Goal: Task Accomplishment & Management: Manage account settings

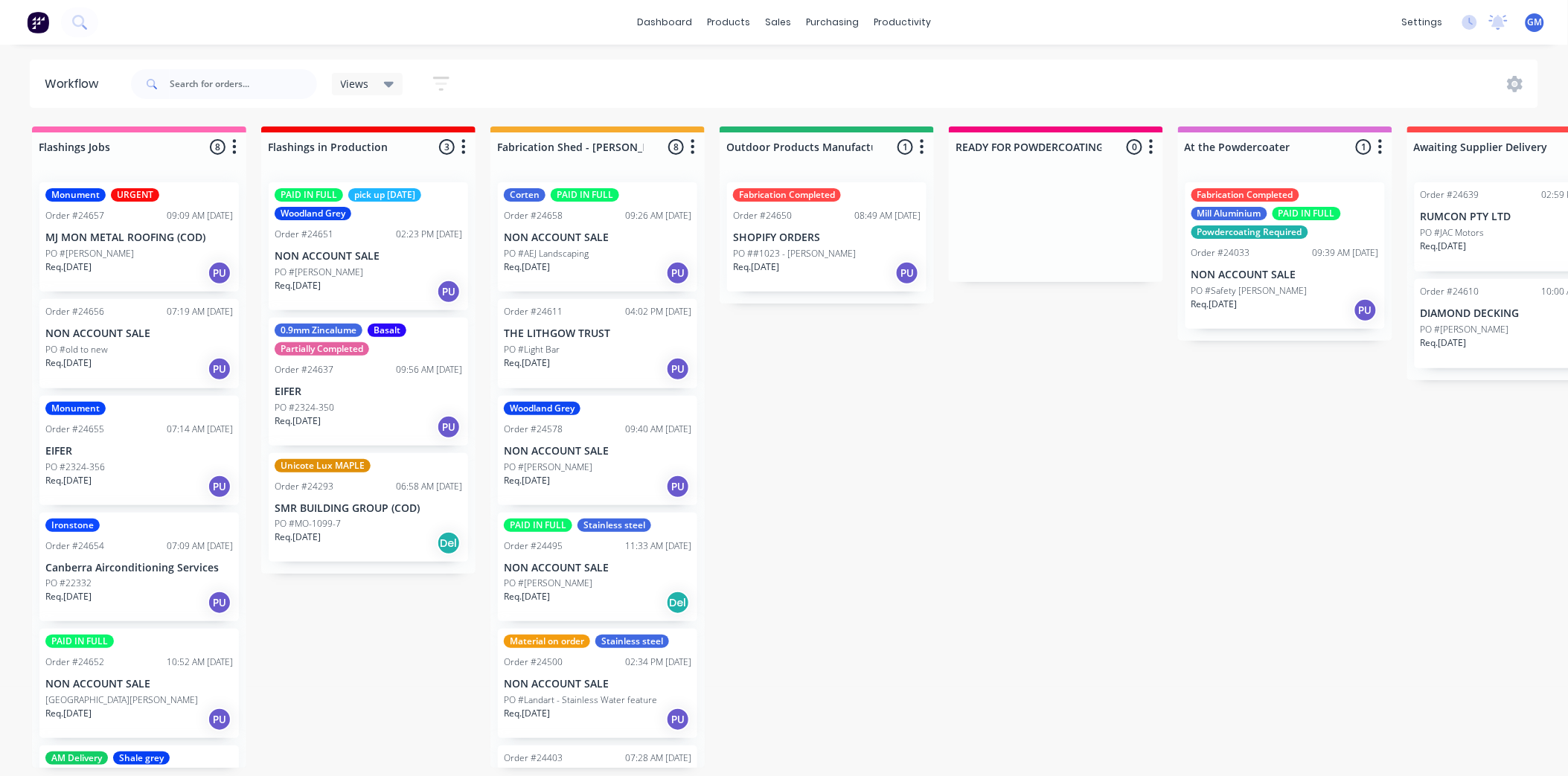
click at [567, 241] on p "NON ACCOUNT SALE" at bounding box center [597, 237] width 187 height 13
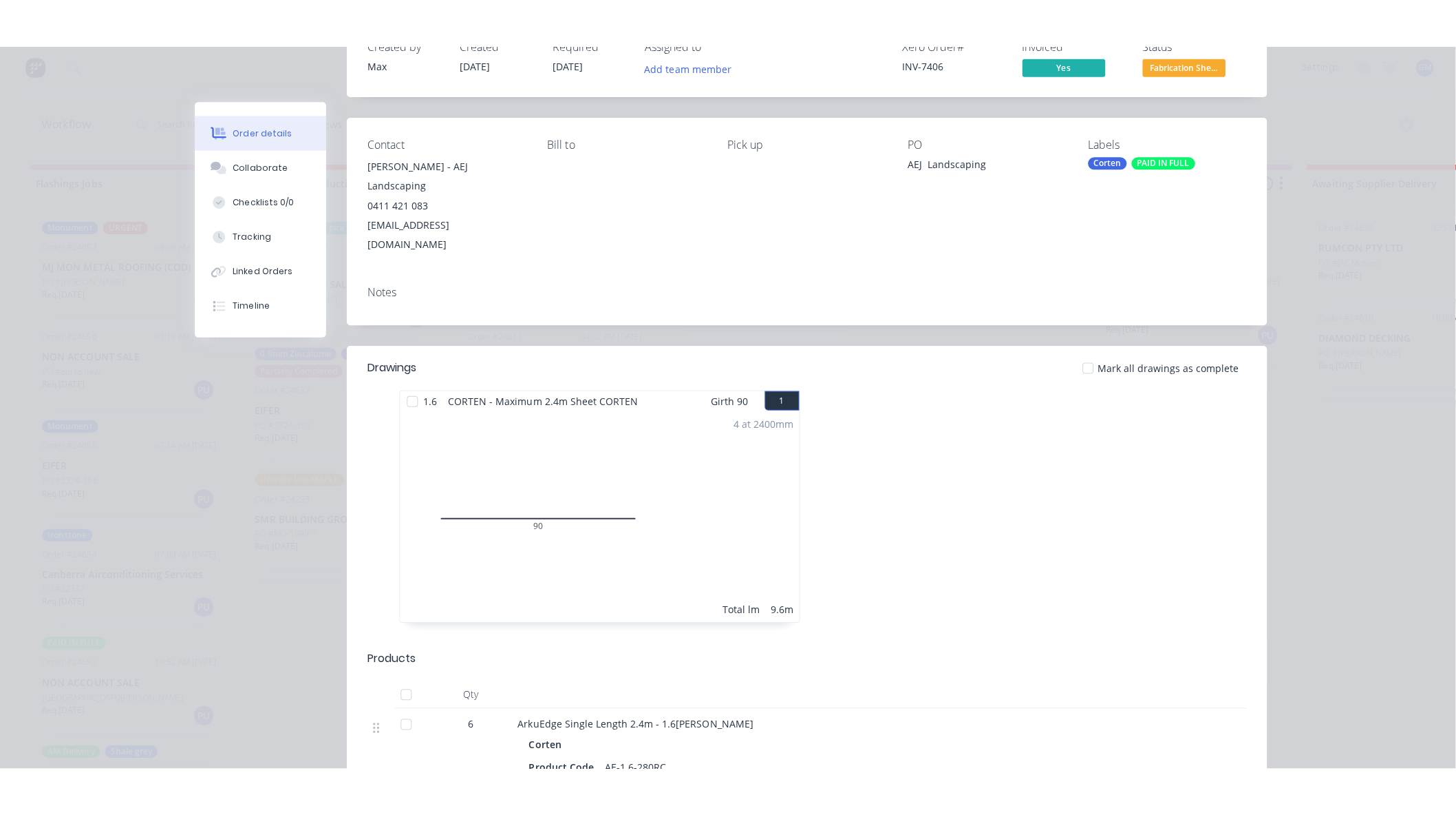
scroll to position [32, 0]
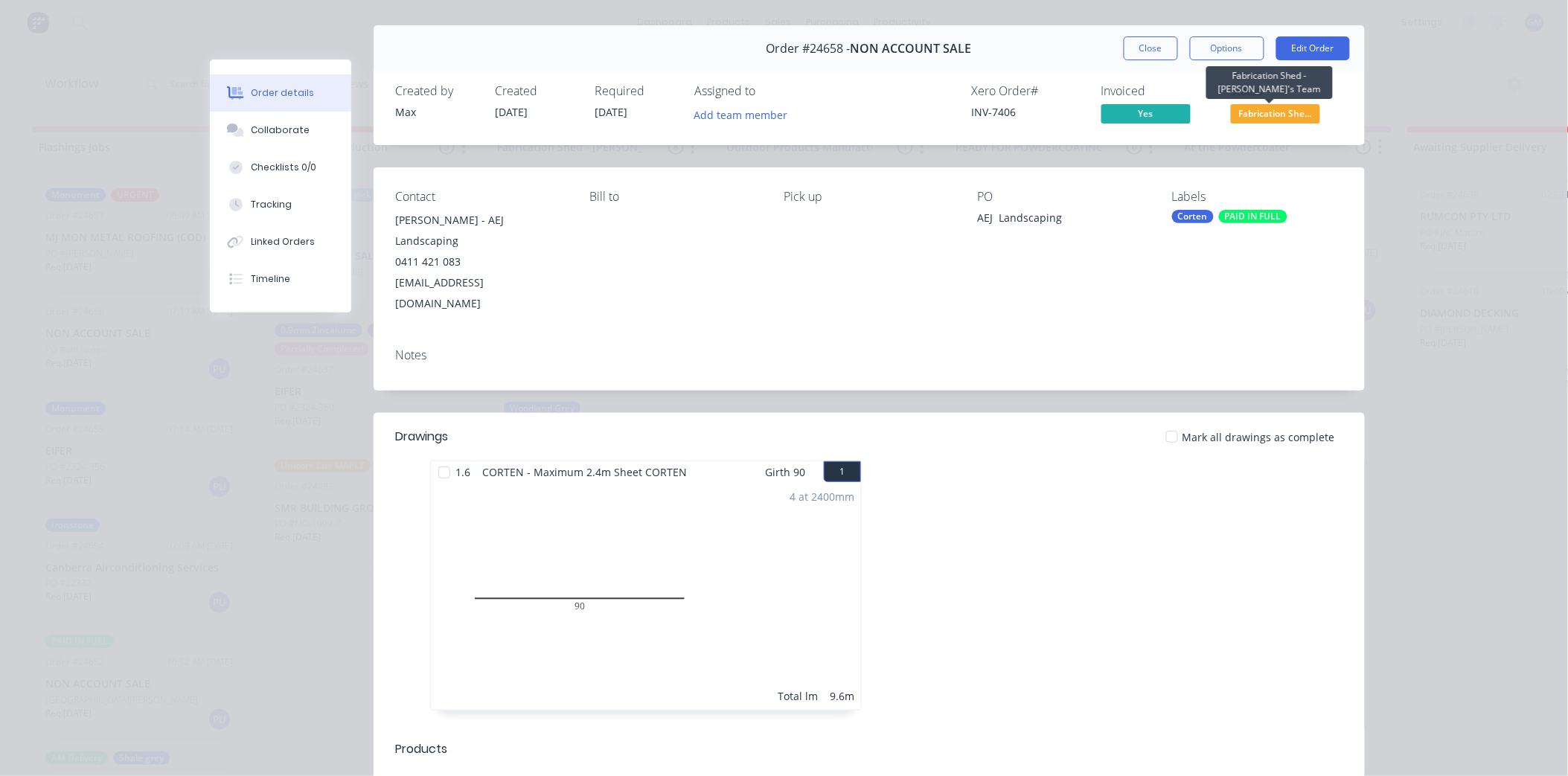
click at [1243, 112] on span "Fabrication She..." at bounding box center [1275, 113] width 89 height 19
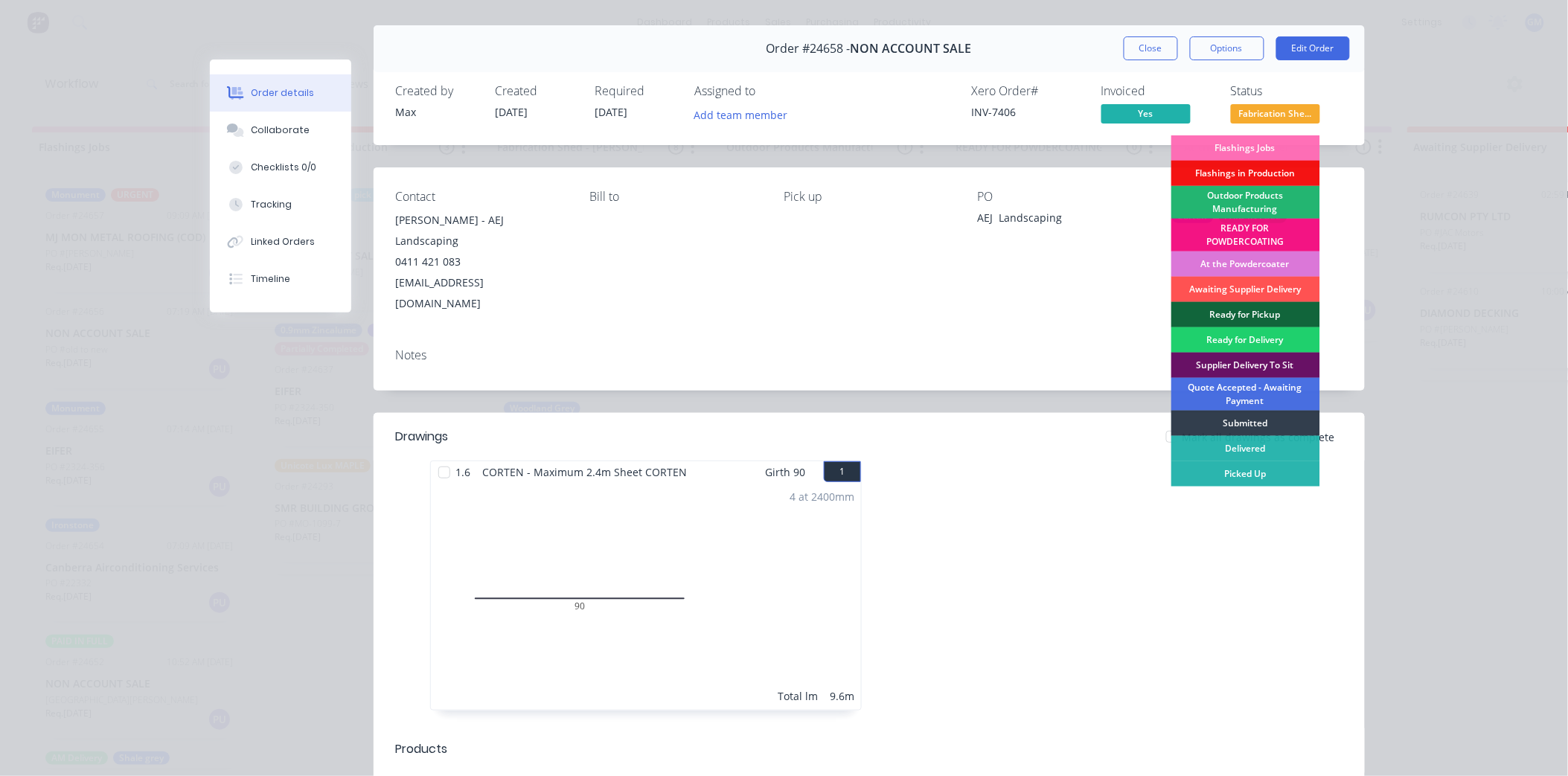
click at [1247, 199] on div "Outdoor Products Manufacturing" at bounding box center [1245, 202] width 149 height 32
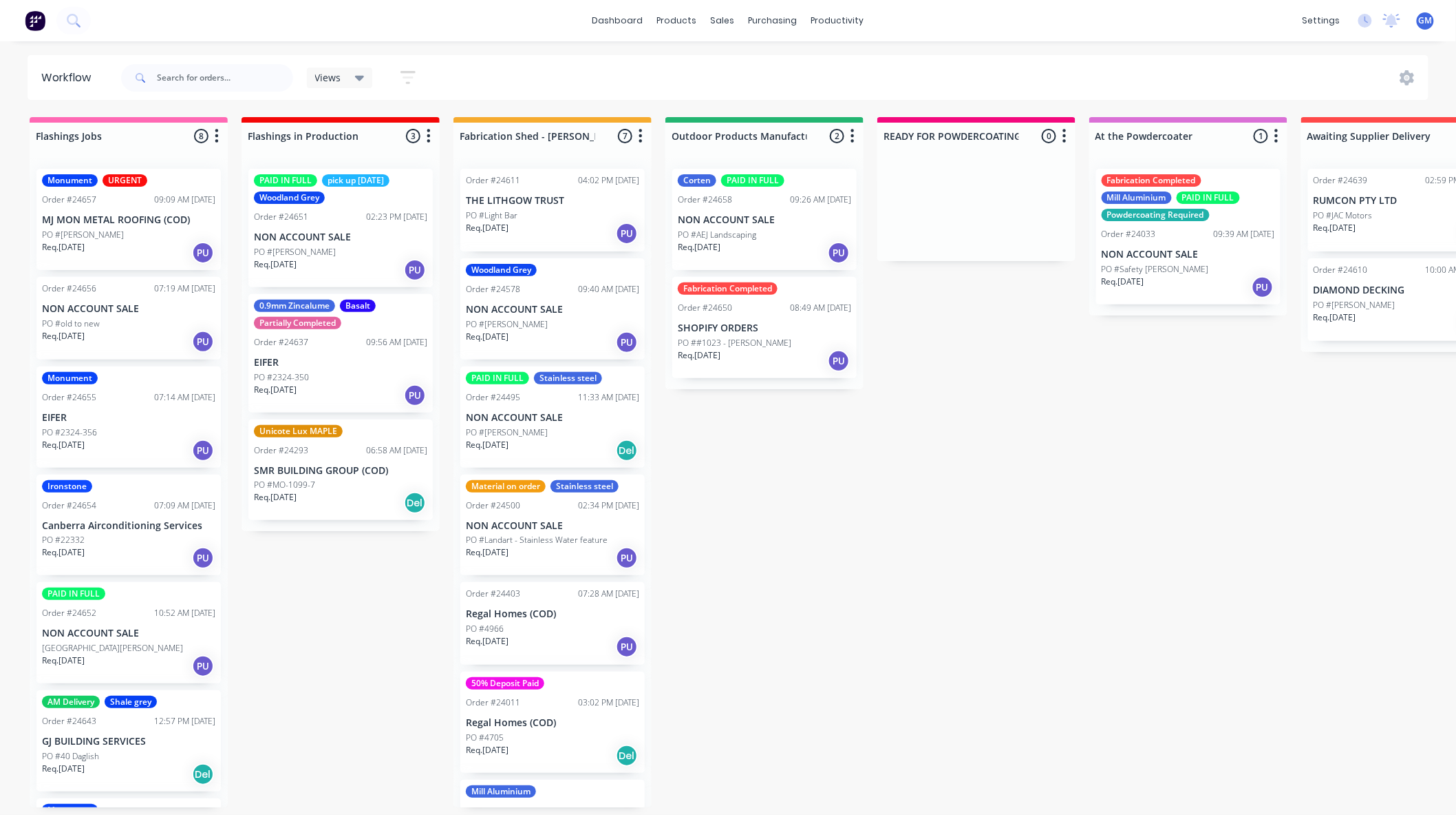
click at [579, 304] on p "NON ACCOUNT SALE" at bounding box center [552, 309] width 173 height 12
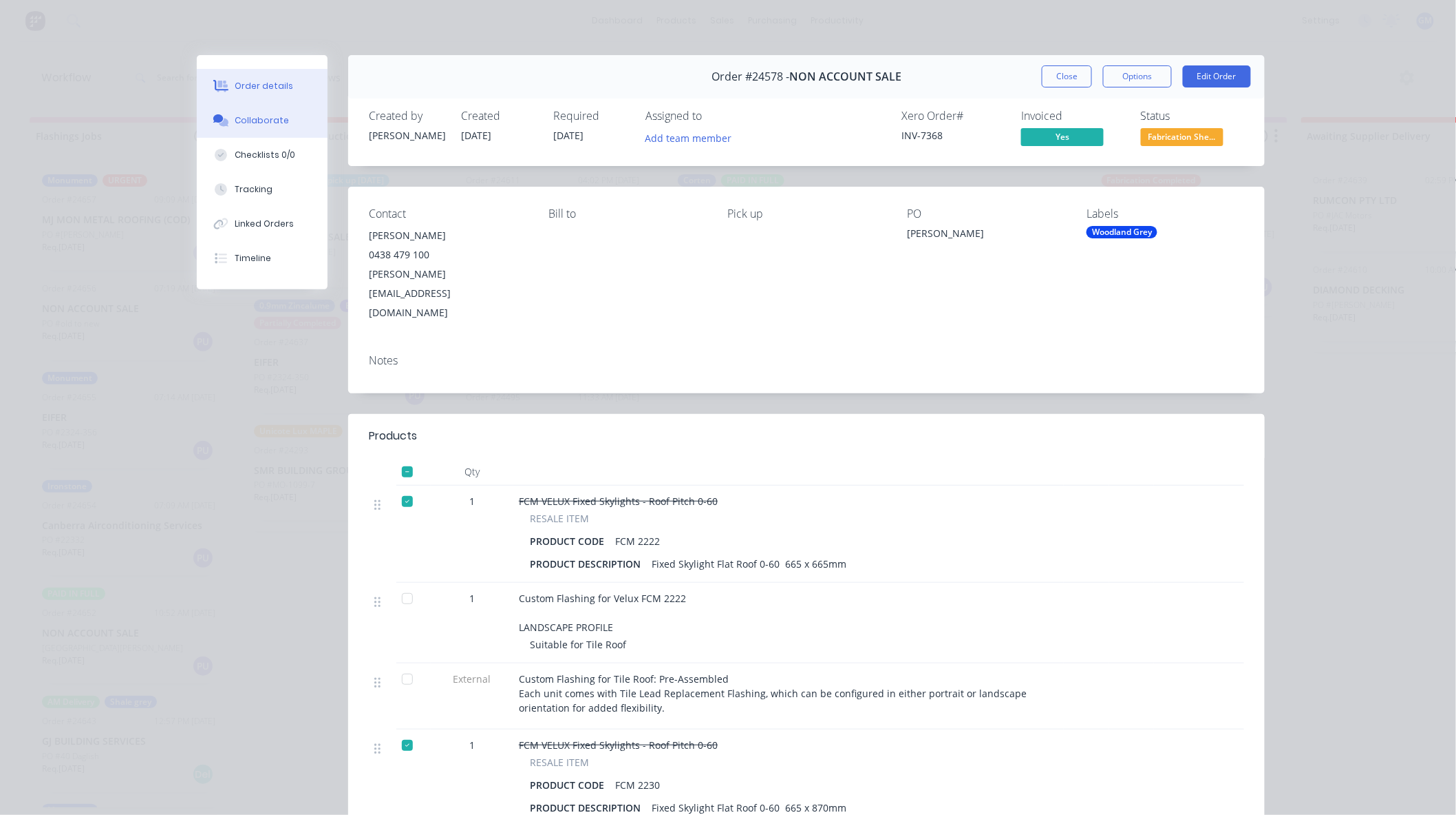
click at [264, 124] on div "Collaborate" at bounding box center [262, 121] width 54 height 13
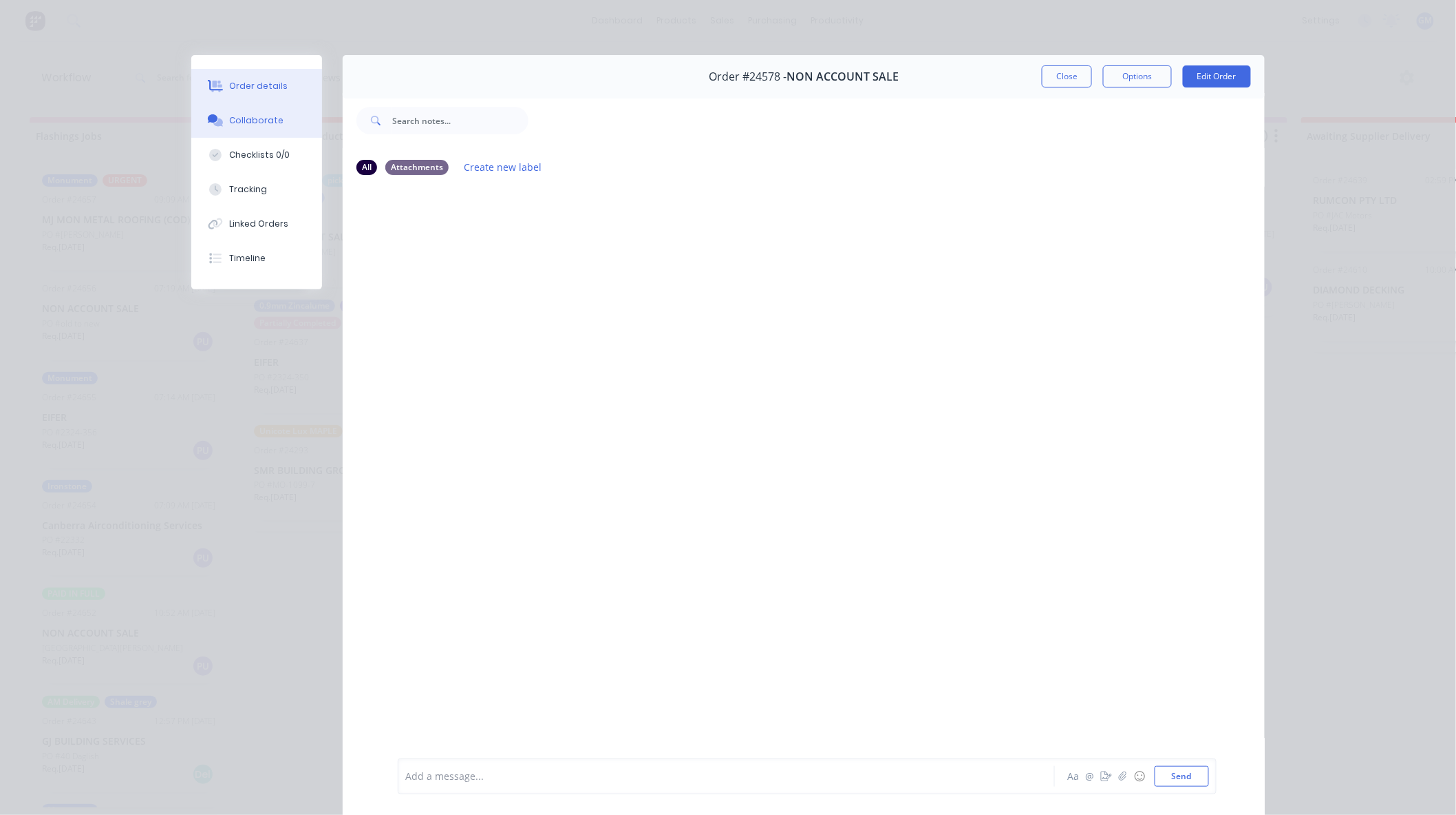
click at [284, 88] on button "Order details" at bounding box center [257, 86] width 131 height 34
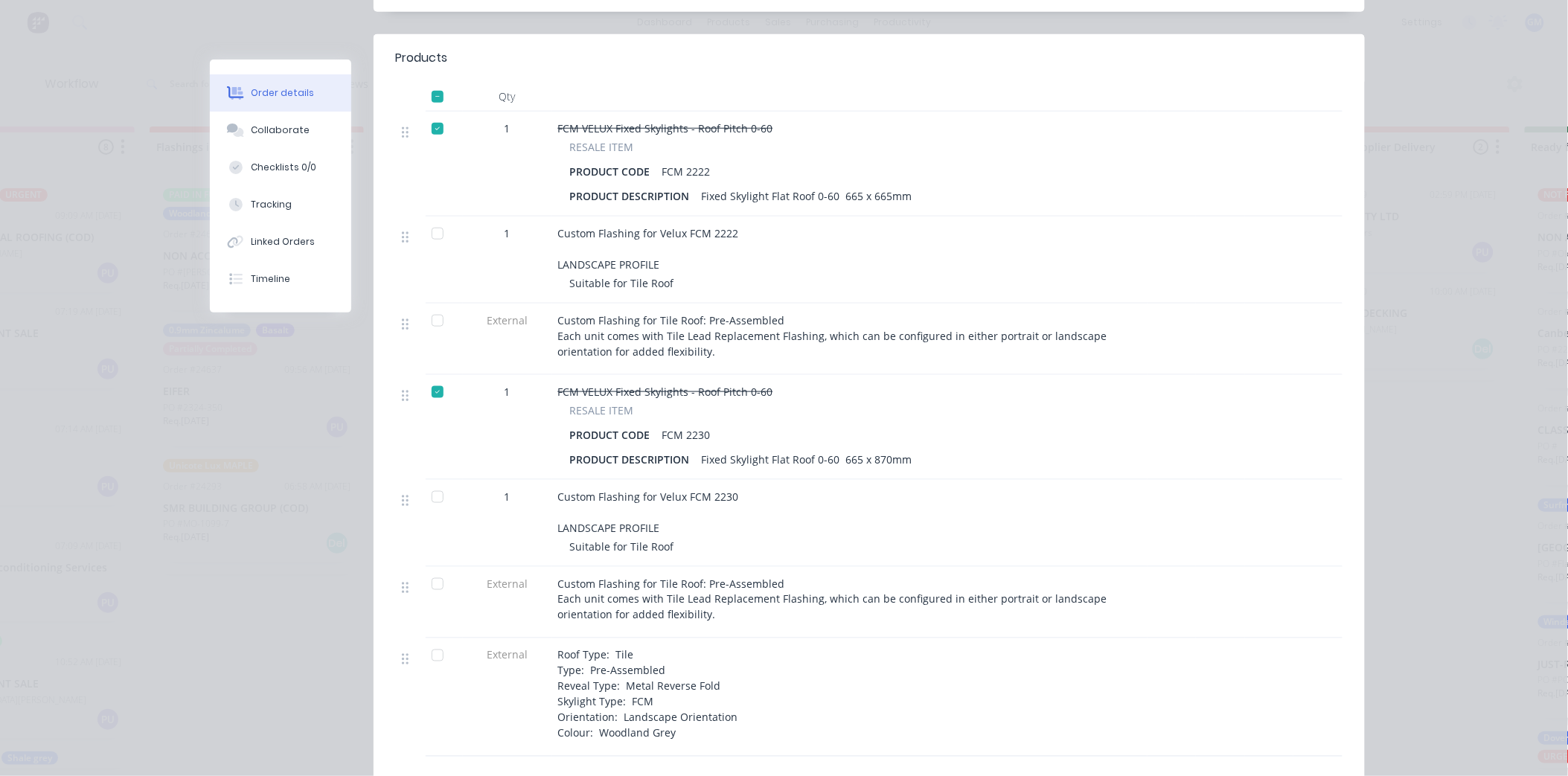
scroll to position [0, 1560]
drag, startPoint x: 655, startPoint y: 479, endPoint x: 841, endPoint y: 465, distance: 186.5
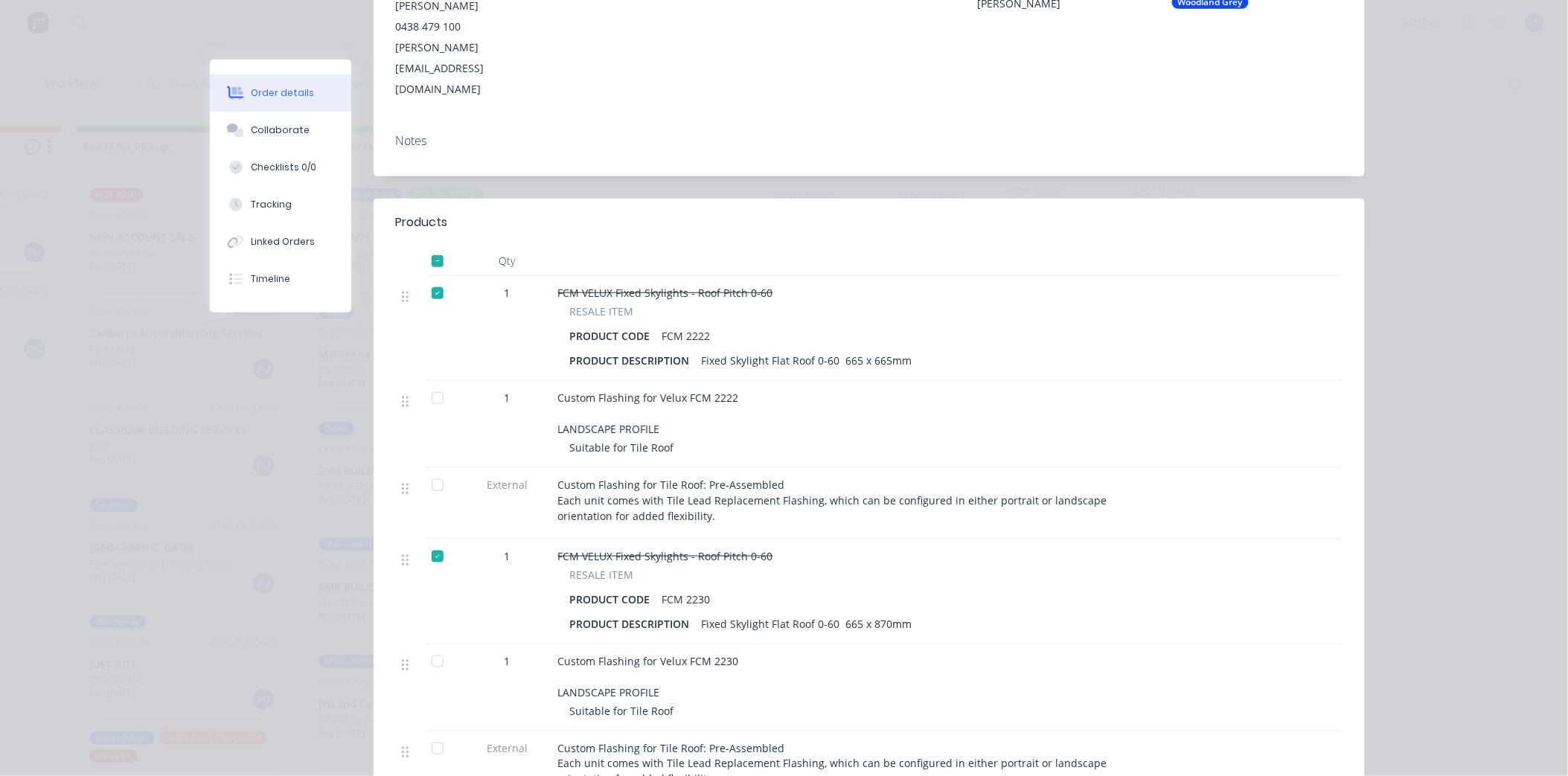
scroll to position [248, 0]
click at [261, 119] on button "Collaborate" at bounding box center [280, 130] width 141 height 37
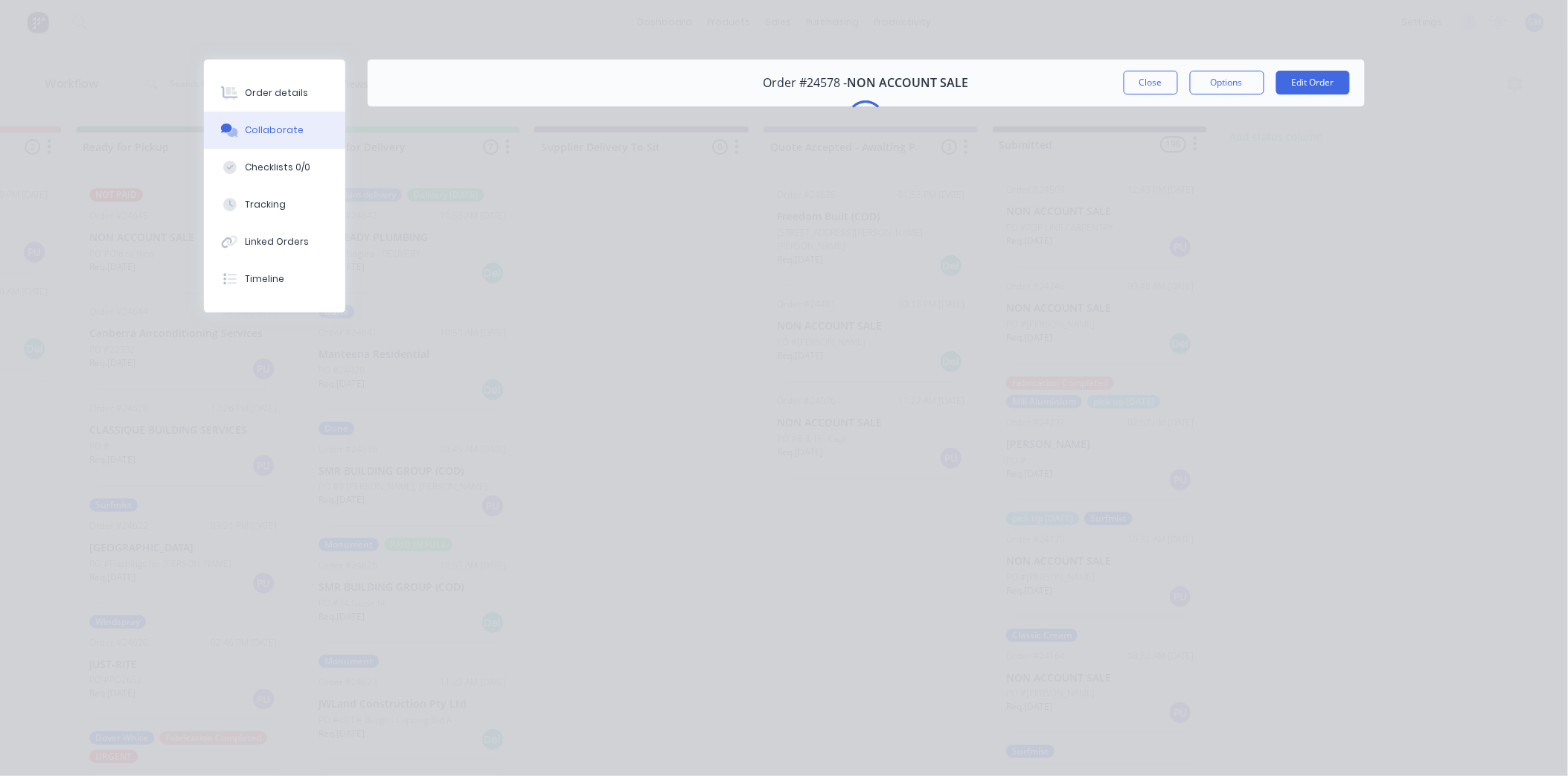
scroll to position [0, 0]
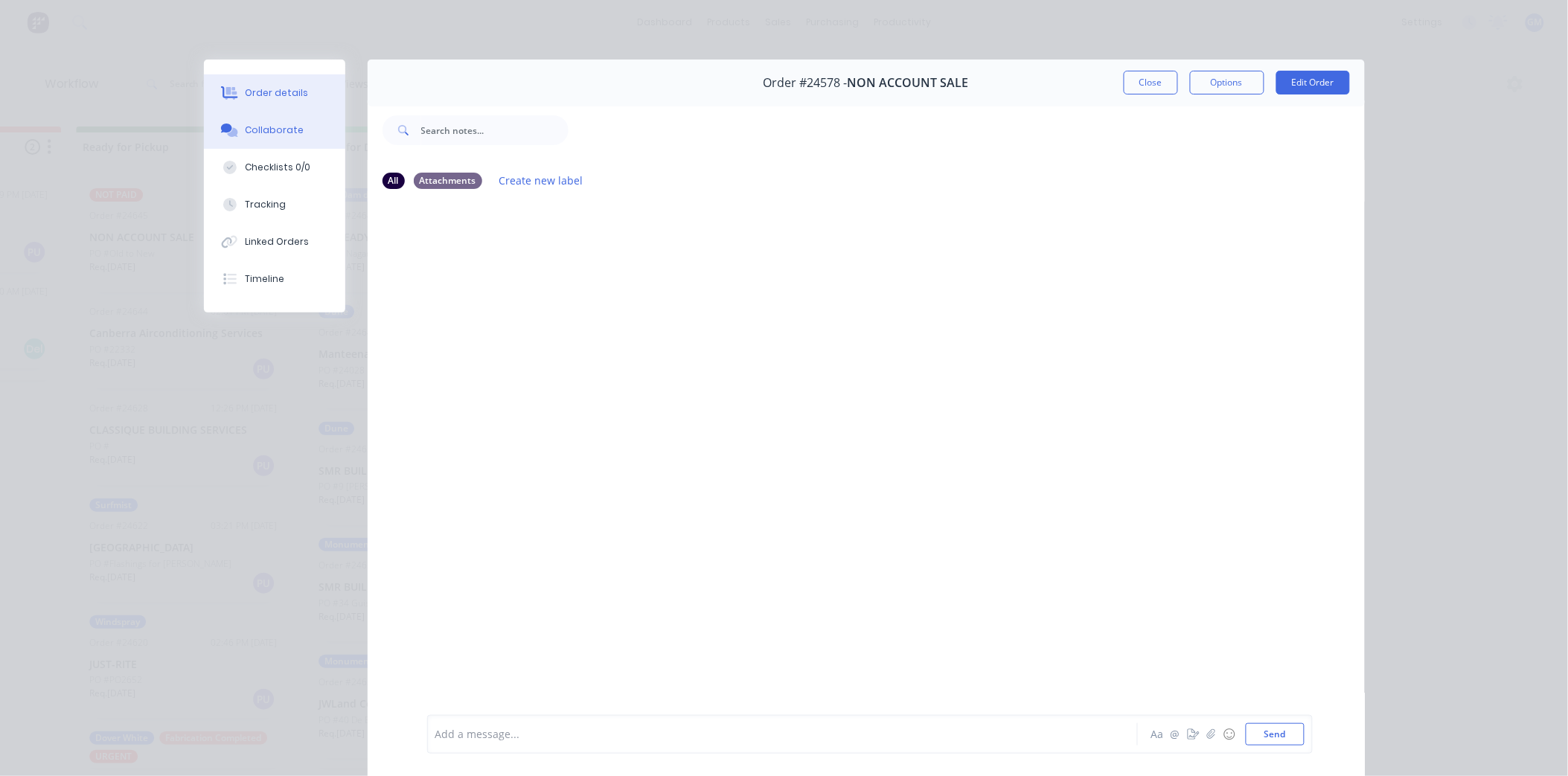
click at [267, 93] on div "Order details" at bounding box center [277, 93] width 63 height 14
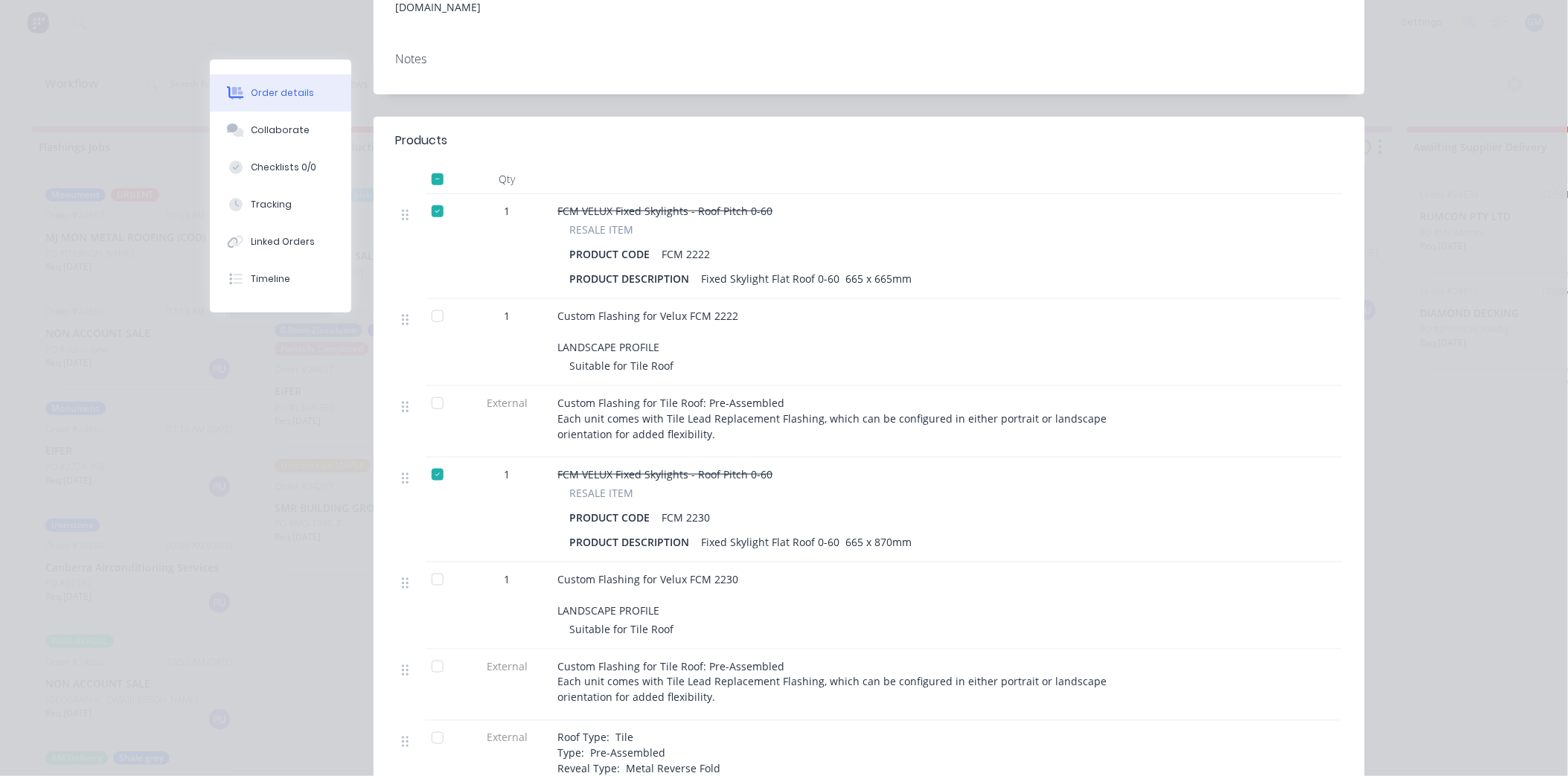
scroll to position [4, 0]
